Goal: Task Accomplishment & Management: Manage account settings

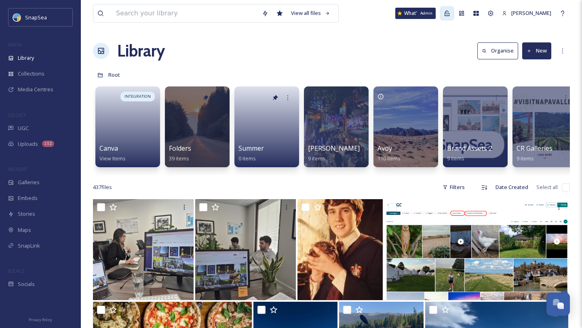
click at [450, 12] on icon at bounding box center [447, 13] width 6 height 6
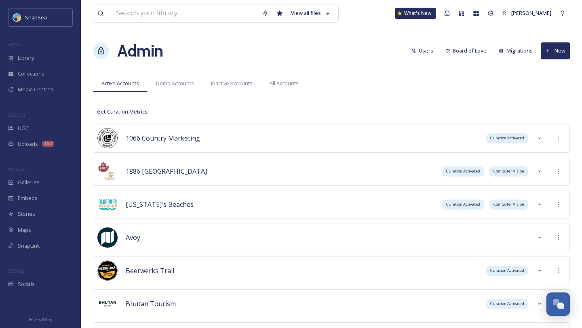
scroll to position [3651, 0]
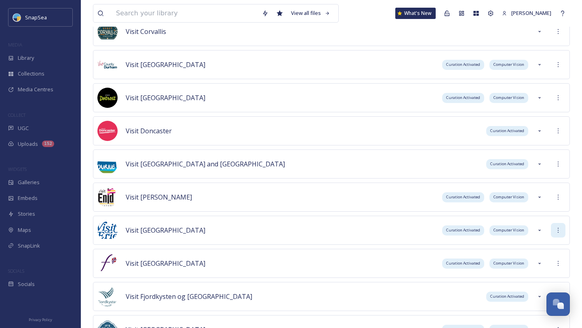
click at [555, 228] on icon at bounding box center [558, 230] width 6 height 6
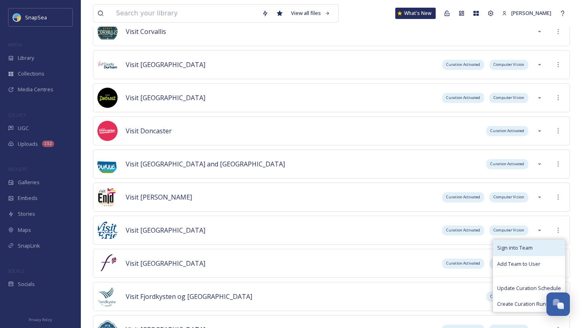
click at [525, 251] on span "Sign into Team" at bounding box center [515, 248] width 36 height 8
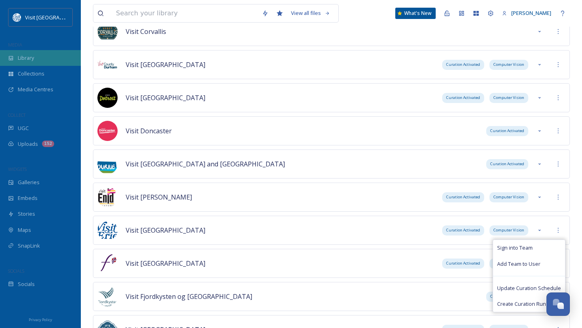
click at [33, 54] on span "Library" at bounding box center [26, 58] width 16 height 8
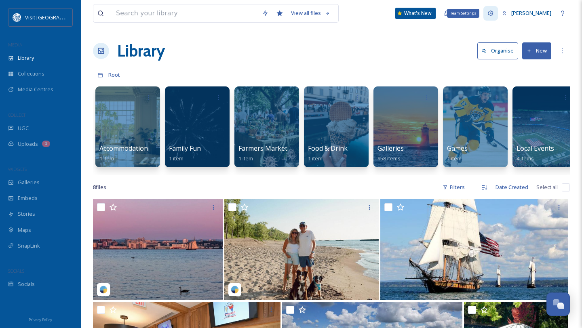
click at [494, 14] on icon at bounding box center [490, 13] width 6 height 6
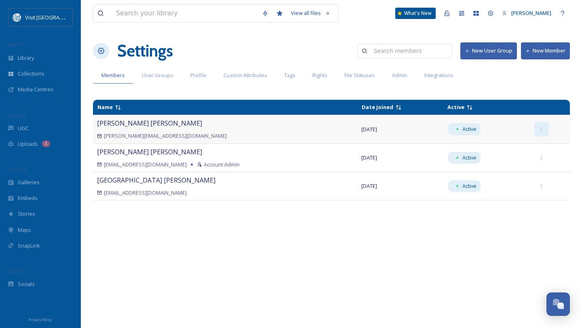
click at [538, 127] on icon at bounding box center [540, 129] width 5 height 5
click at [518, 95] on div "View all files What's New [PERSON_NAME] Settings New User Group New Member Memb…" at bounding box center [331, 164] width 501 height 328
click at [538, 130] on icon at bounding box center [540, 129] width 5 height 5
click at [522, 217] on div "Name Date Joined Active [PERSON_NAME] [EMAIL_ADDRESS][DOMAIN_NAME] [DATE] Activ…" at bounding box center [331, 209] width 477 height 227
click at [538, 131] on icon at bounding box center [540, 129] width 5 height 5
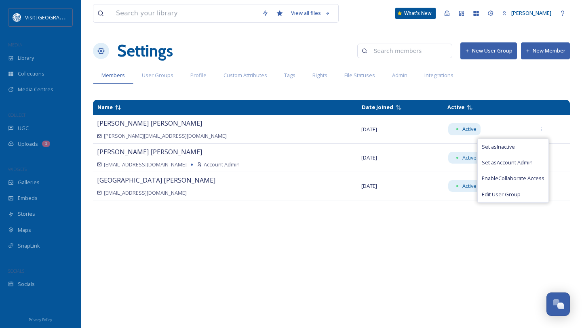
click at [538, 80] on div "Members User Groups Profile Custom Attributes Tags Rights File Statuses Admin I…" at bounding box center [331, 75] width 477 height 17
